Goal: Task Accomplishment & Management: Complete application form

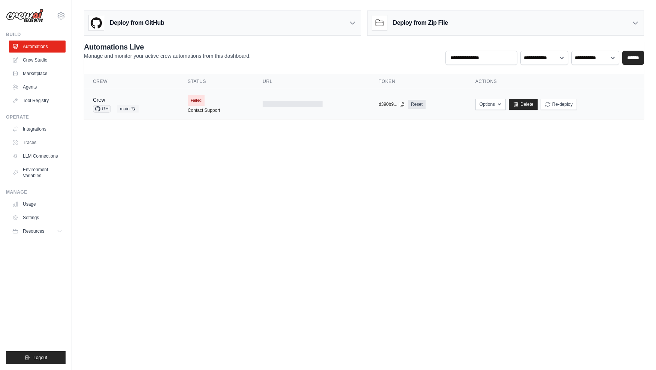
click at [105, 109] on span "GH" at bounding box center [102, 108] width 18 height 7
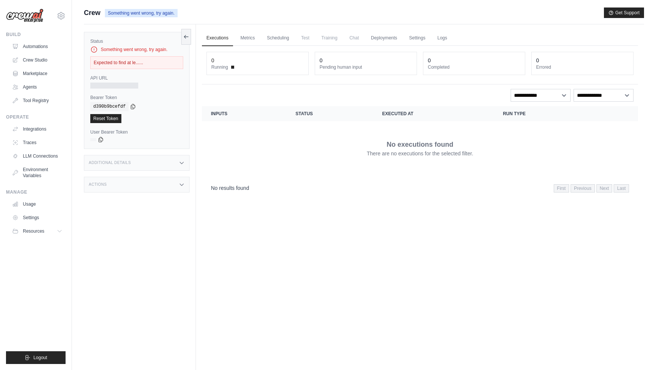
click at [103, 62] on div "Expected to find at le......" at bounding box center [136, 62] width 93 height 13
click at [99, 83] on div at bounding box center [114, 85] width 48 height 6
click at [99, 84] on div at bounding box center [114, 85] width 48 height 6
click at [117, 158] on div "Additional Details" at bounding box center [137, 163] width 106 height 16
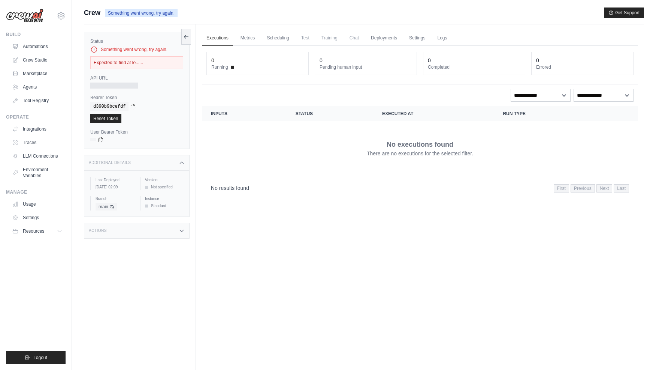
click at [144, 236] on div "Actions" at bounding box center [137, 231] width 106 height 16
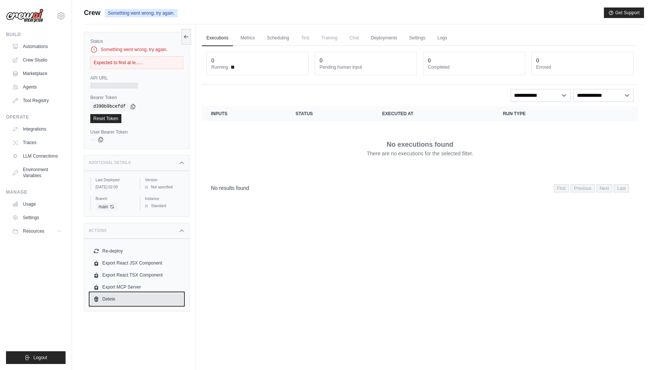
click at [116, 302] on link "Delete" at bounding box center [136, 299] width 93 height 12
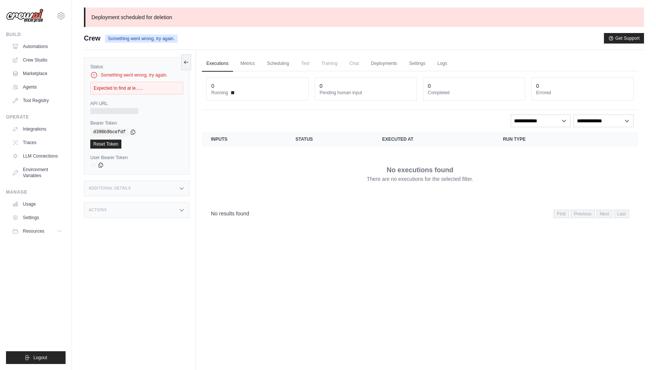
click at [143, 207] on div "Actions" at bounding box center [137, 210] width 106 height 16
click at [146, 181] on div "Additional Details" at bounding box center [137, 188] width 106 height 16
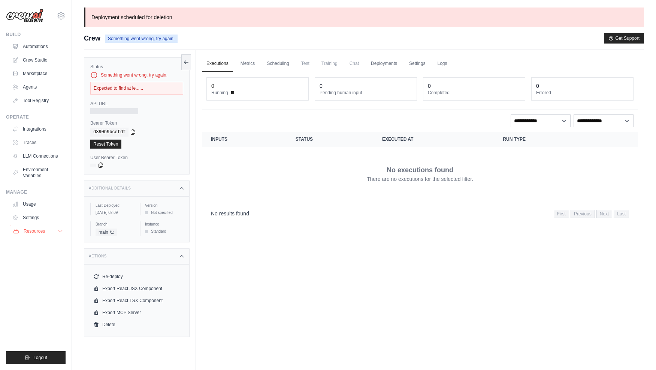
click at [38, 232] on span "Resources" at bounding box center [34, 231] width 21 height 6
click at [40, 49] on link "Automations" at bounding box center [38, 46] width 57 height 12
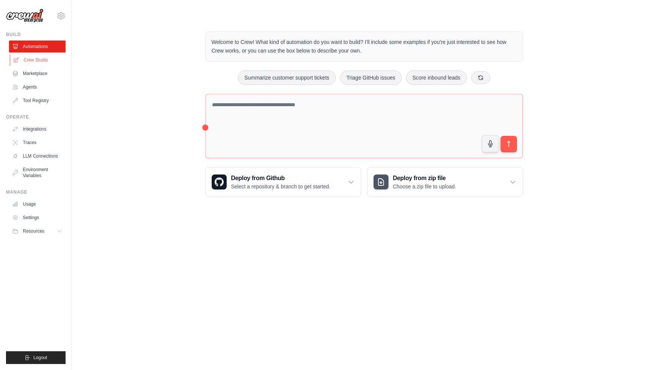
click at [22, 59] on link "Crew Studio" at bounding box center [38, 60] width 57 height 12
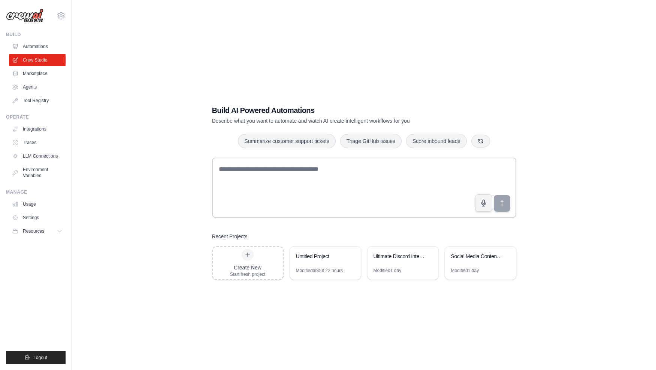
click at [36, 44] on link "Automations" at bounding box center [37, 46] width 57 height 12
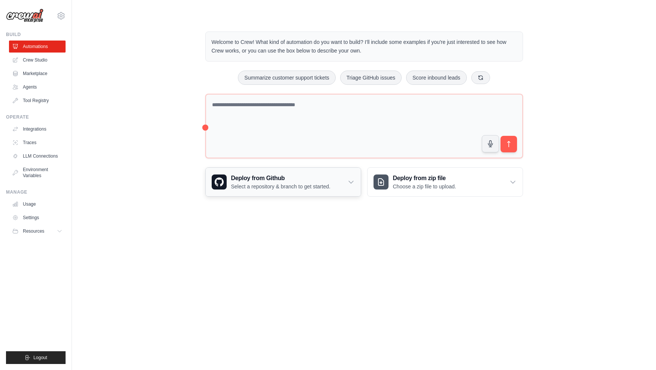
click at [331, 181] on div "Deploy from Github Select a repository & branch to get started." at bounding box center [283, 182] width 155 height 28
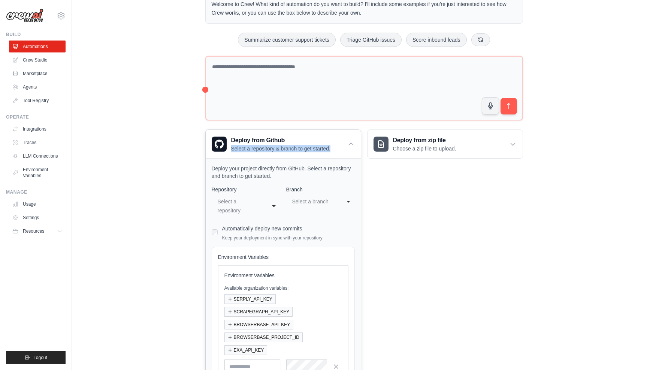
scroll to position [38, 0]
click at [289, 232] on div "Automatically deploy new commits Keep your deployment in sync with your reposit…" at bounding box center [272, 232] width 100 height 18
click at [290, 228] on label "Automatically deploy new commits" at bounding box center [262, 228] width 80 height 6
click at [273, 206] on div "**********" at bounding box center [246, 205] width 69 height 22
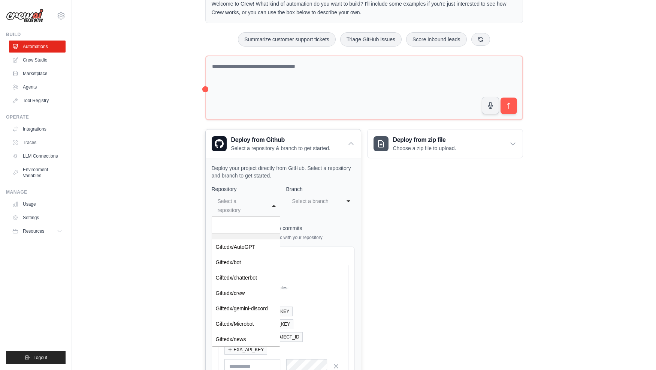
scroll to position [25, 0]
select select "**********"
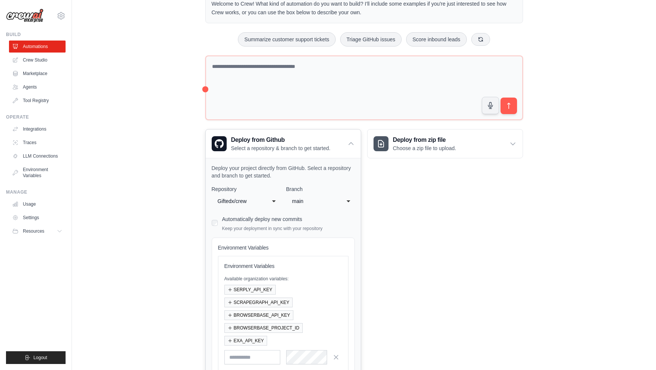
select select "****"
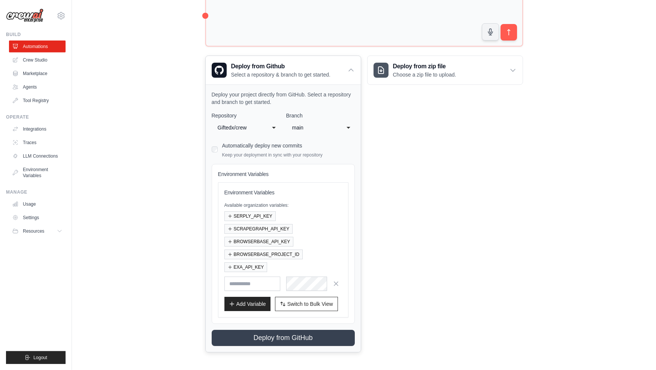
scroll to position [112, 0]
click at [250, 209] on div "Available organization variables: SERPLY_API_KEY SCRAPEGRAPH_API_KEY BROWSERBAS…" at bounding box center [284, 237] width 118 height 70
click at [250, 216] on button "SERPLY_API_KEY" at bounding box center [250, 215] width 51 height 10
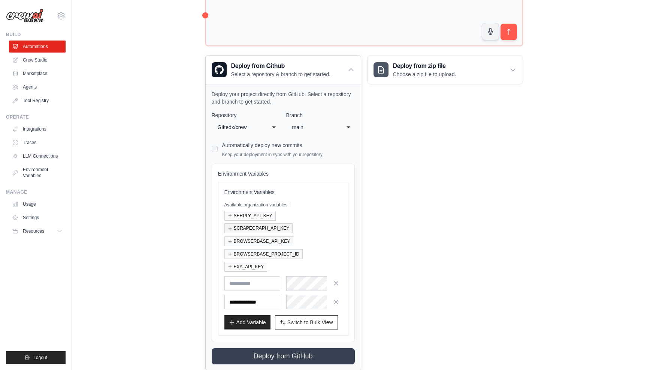
click at [252, 225] on button "SCRAPEGRAPH_API_KEY" at bounding box center [259, 228] width 69 height 10
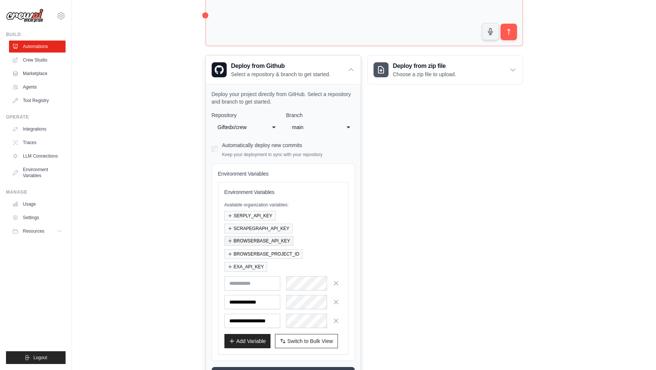
click at [253, 240] on button "BROWSERBASE_API_KEY" at bounding box center [259, 241] width 69 height 10
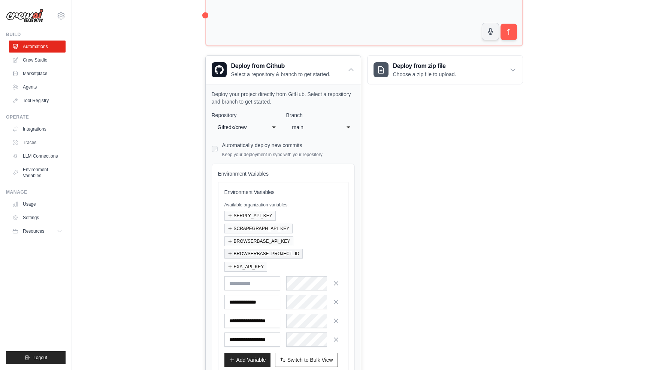
click at [256, 254] on button "BROWSERBASE_PROJECT_ID" at bounding box center [264, 254] width 78 height 10
click at [255, 266] on button "EXA_API_KEY" at bounding box center [246, 266] width 43 height 10
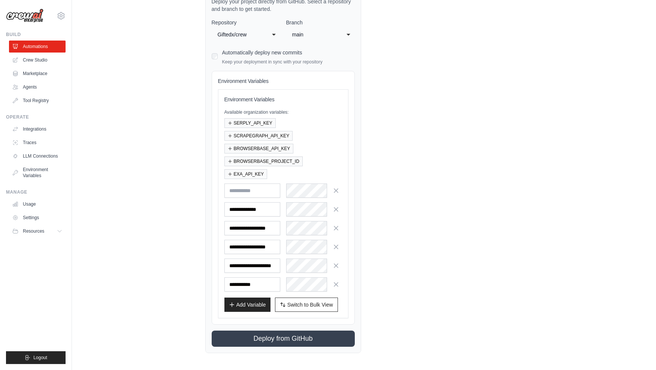
scroll to position [206, 0]
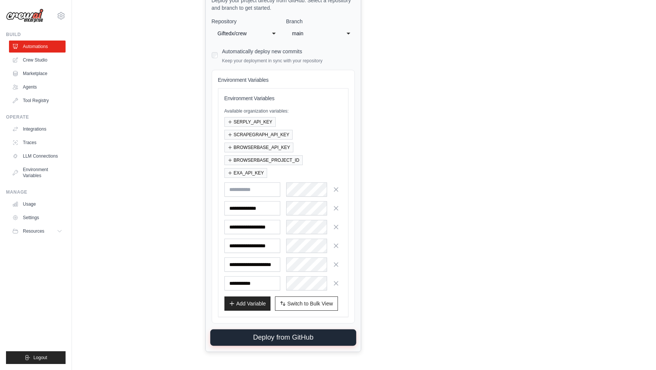
click at [253, 333] on button "Deploy from GitHub" at bounding box center [283, 337] width 146 height 16
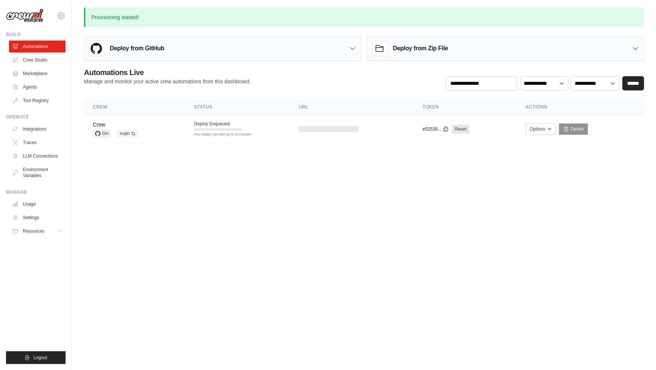
scroll to position [0, 0]
